Goal: Transaction & Acquisition: Subscribe to service/newsletter

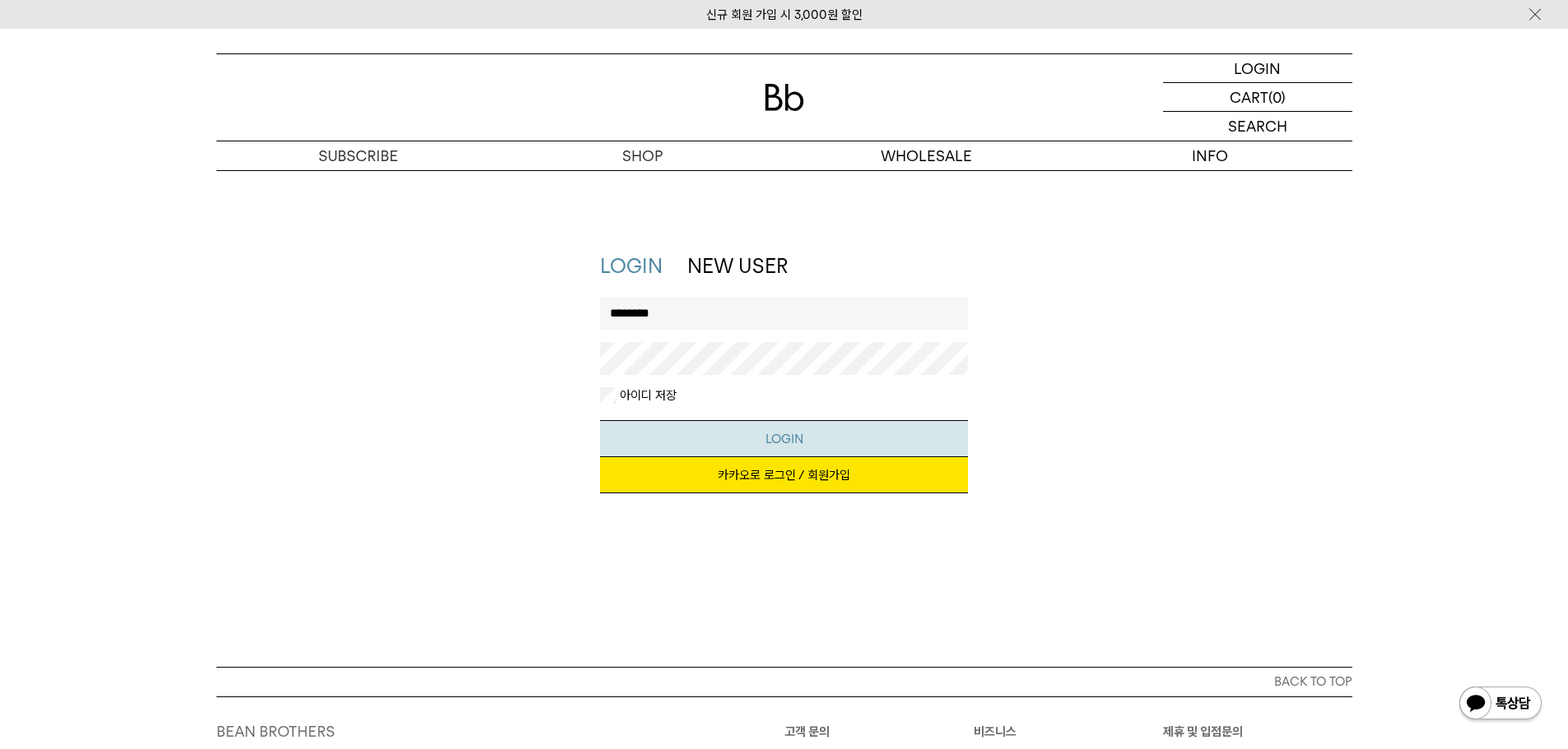
click at [791, 428] on button "LOGIN" at bounding box center [784, 439] width 368 height 37
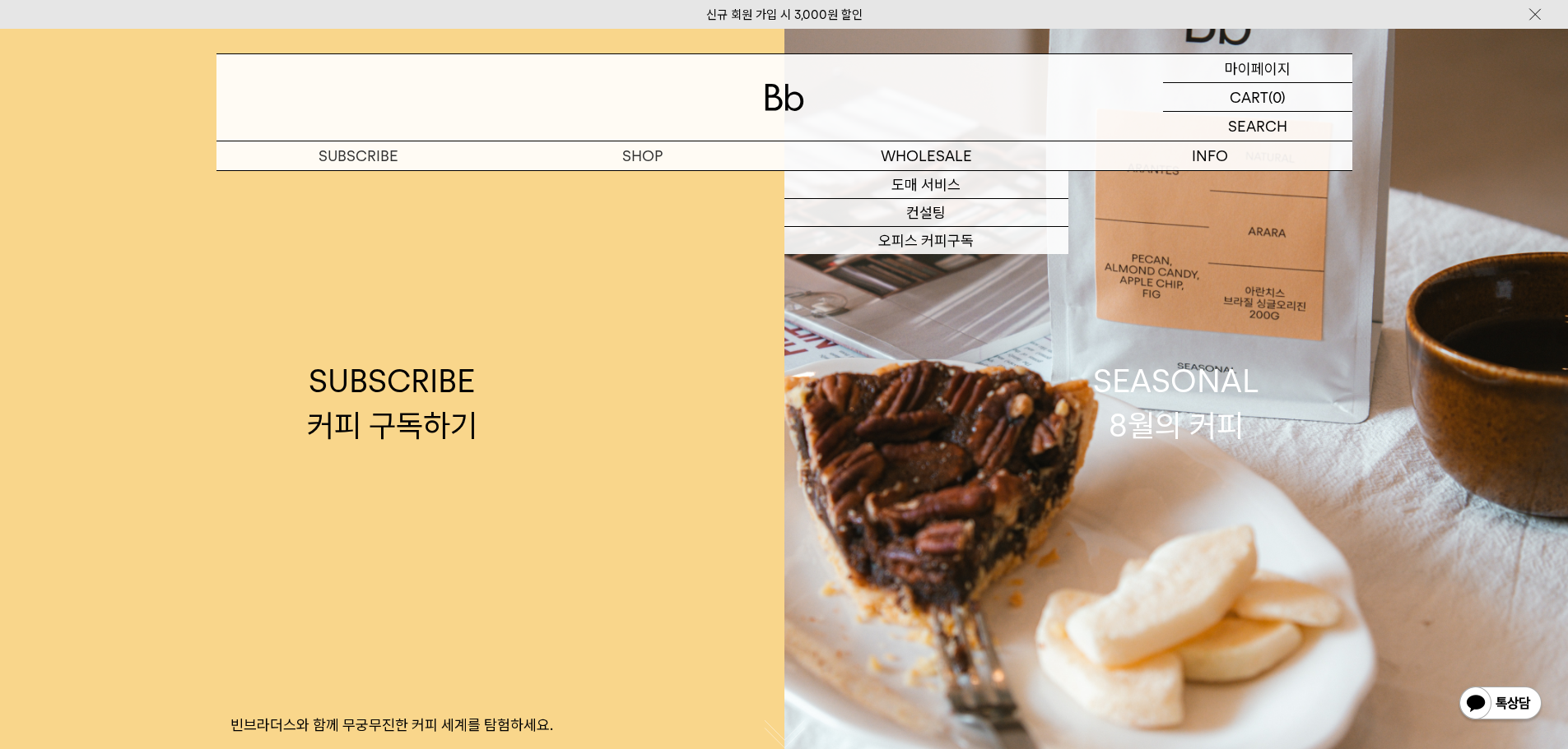
click at [1236, 77] on p "마이페이지" at bounding box center [1258, 68] width 66 height 28
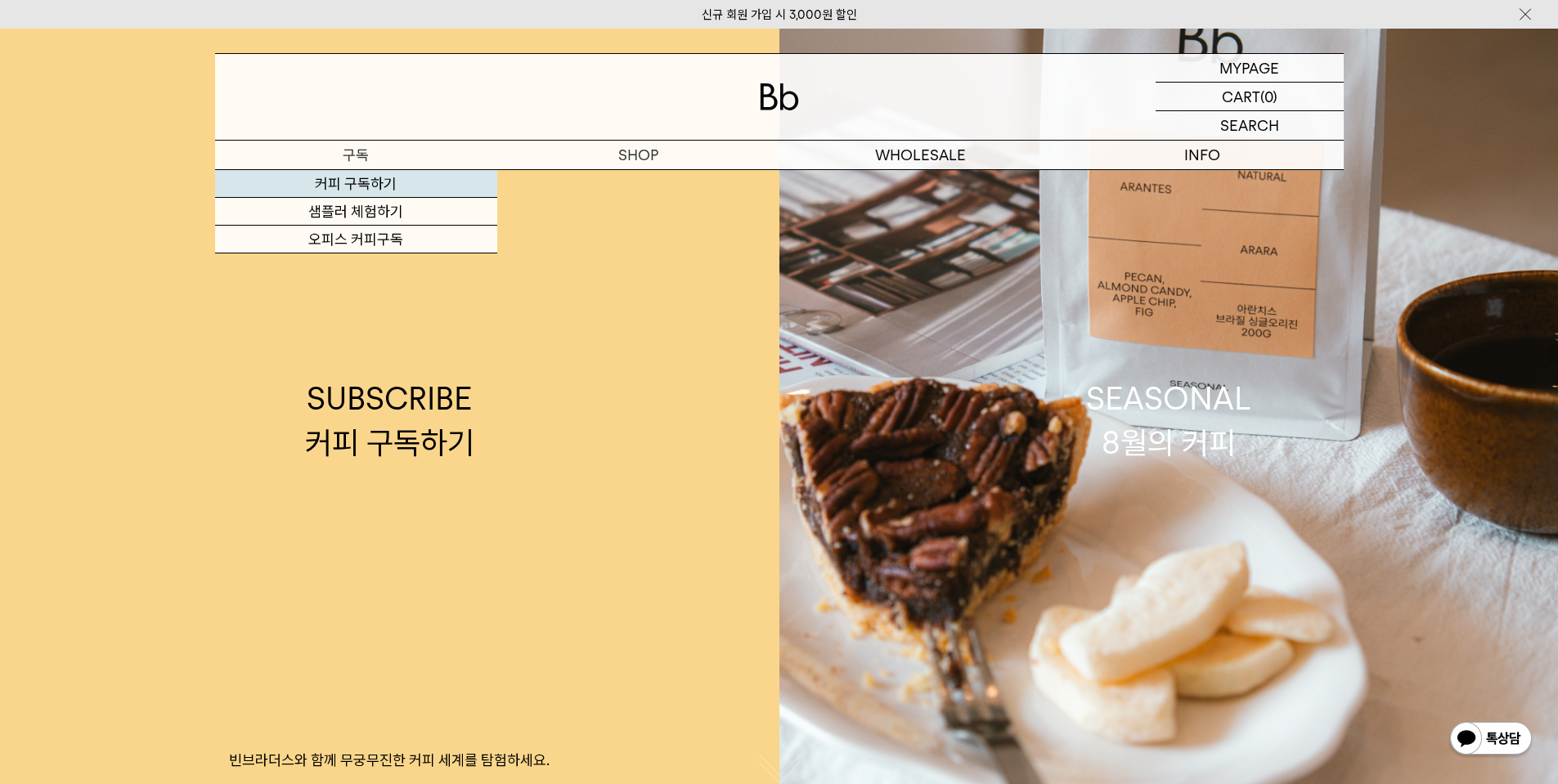
click at [377, 183] on link "커피 구독하기" at bounding box center [356, 184] width 282 height 28
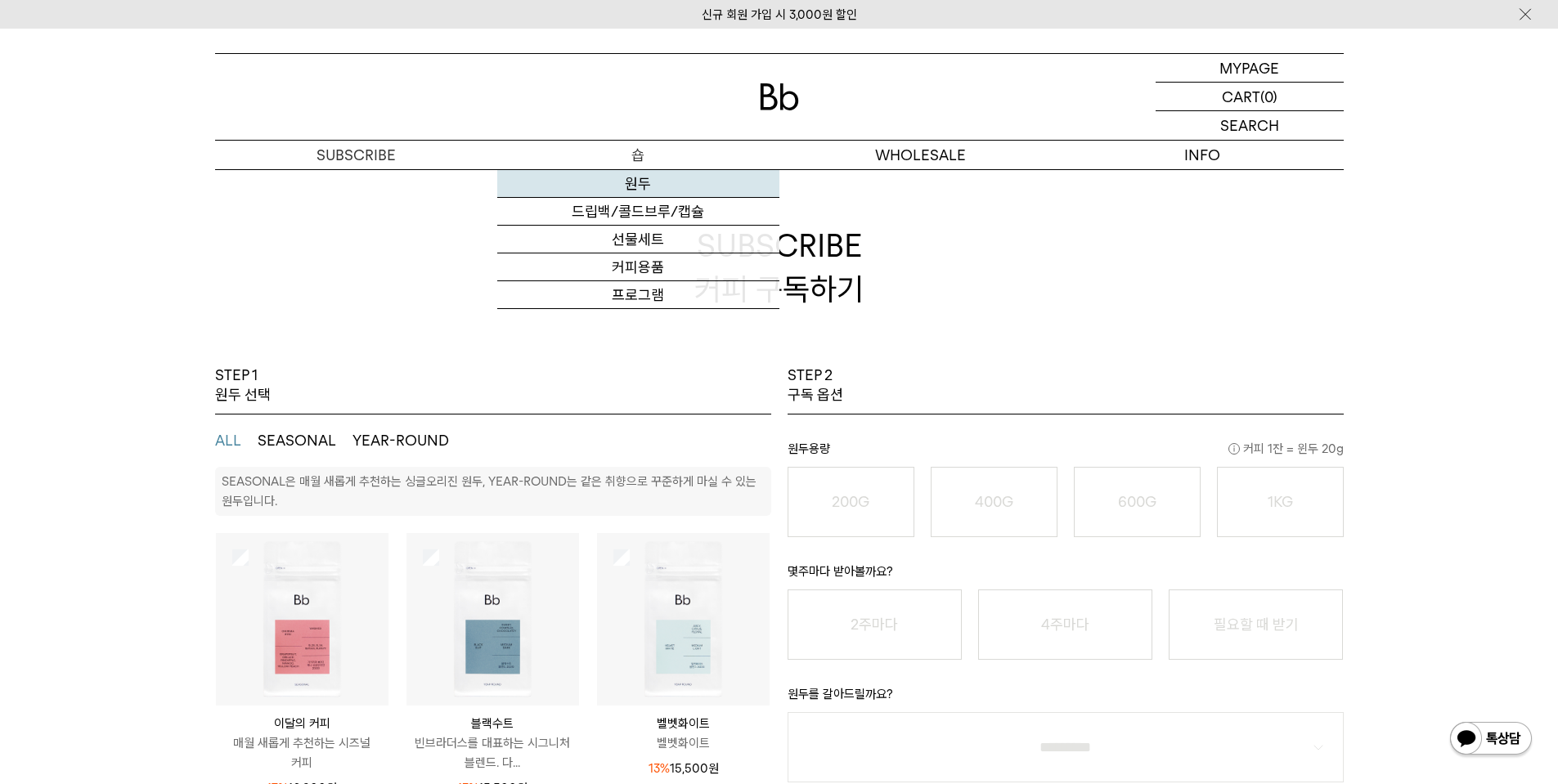
click at [648, 182] on link "원두" at bounding box center [638, 184] width 282 height 28
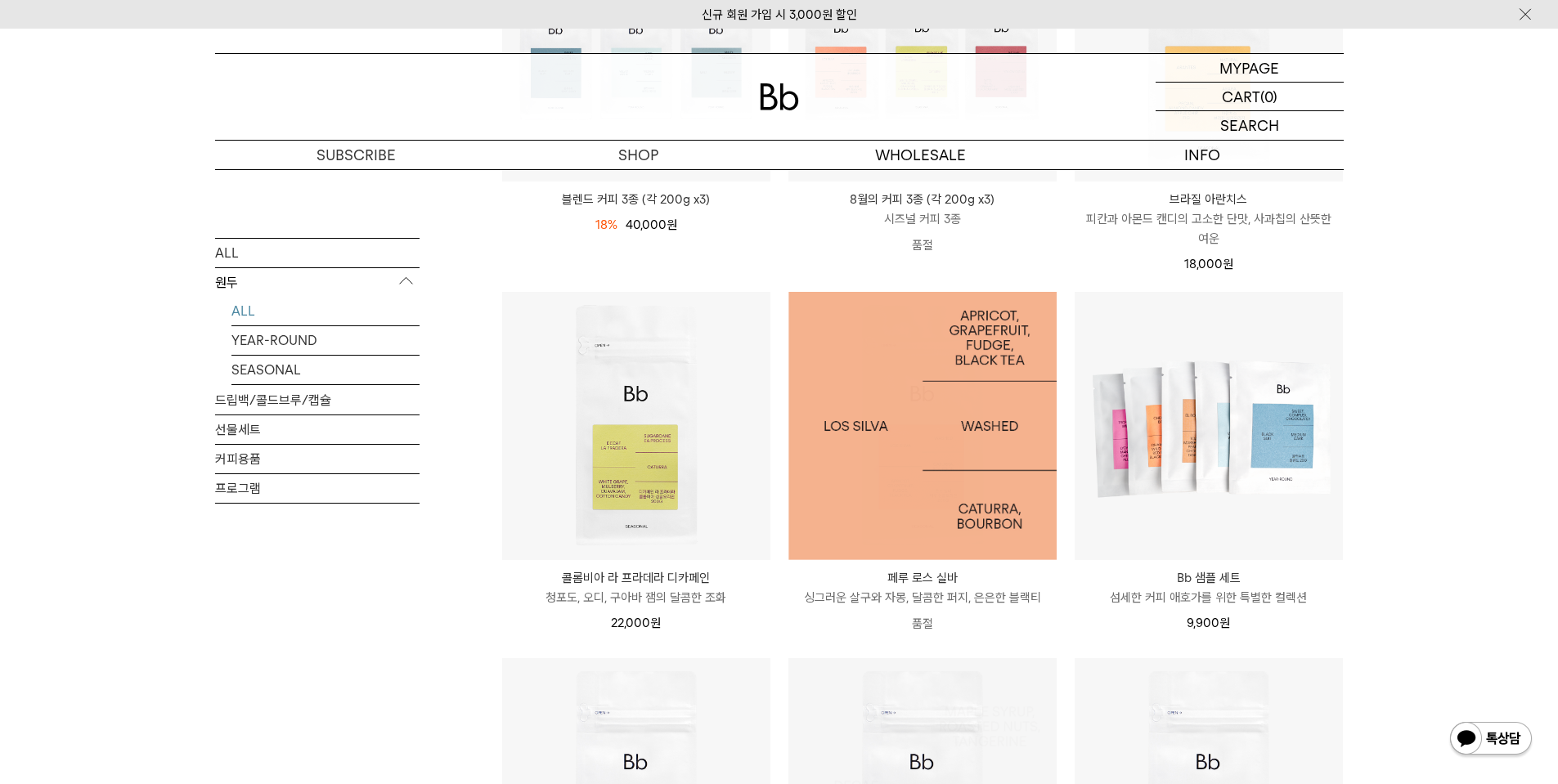
scroll to position [408, 0]
